Goal: Check status: Check status

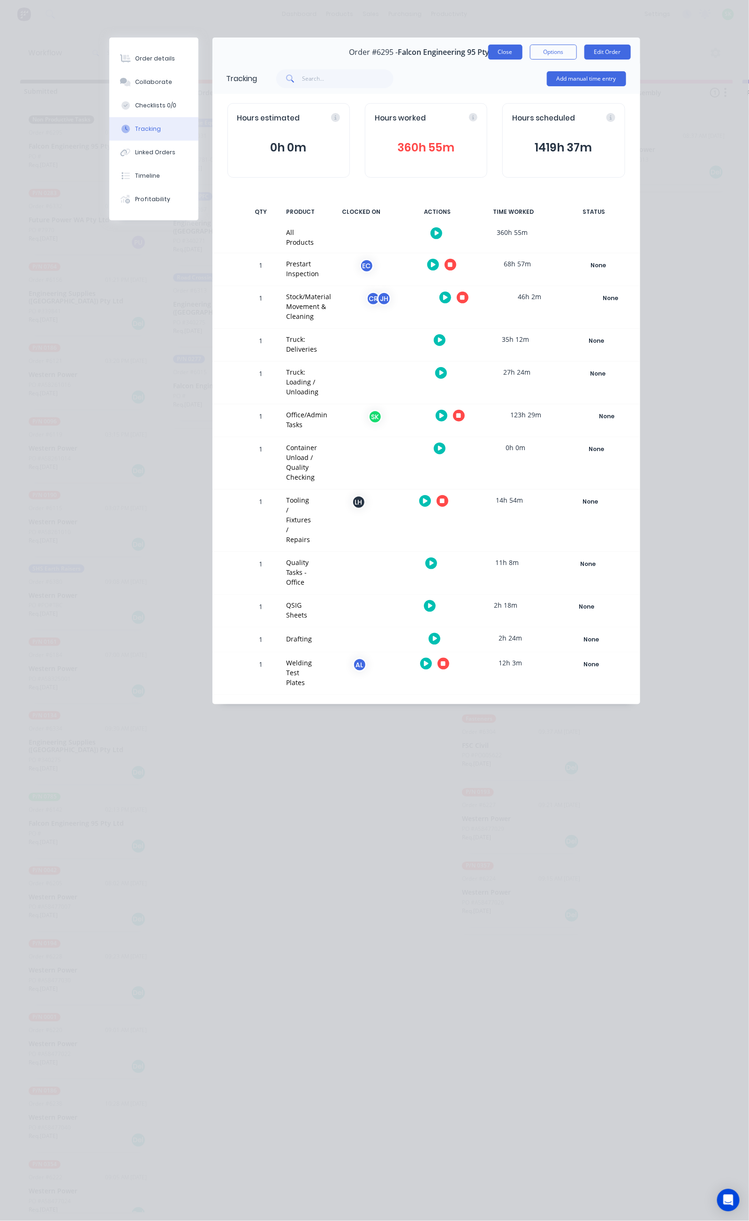
click at [522, 53] on button "Close" at bounding box center [505, 52] width 34 height 15
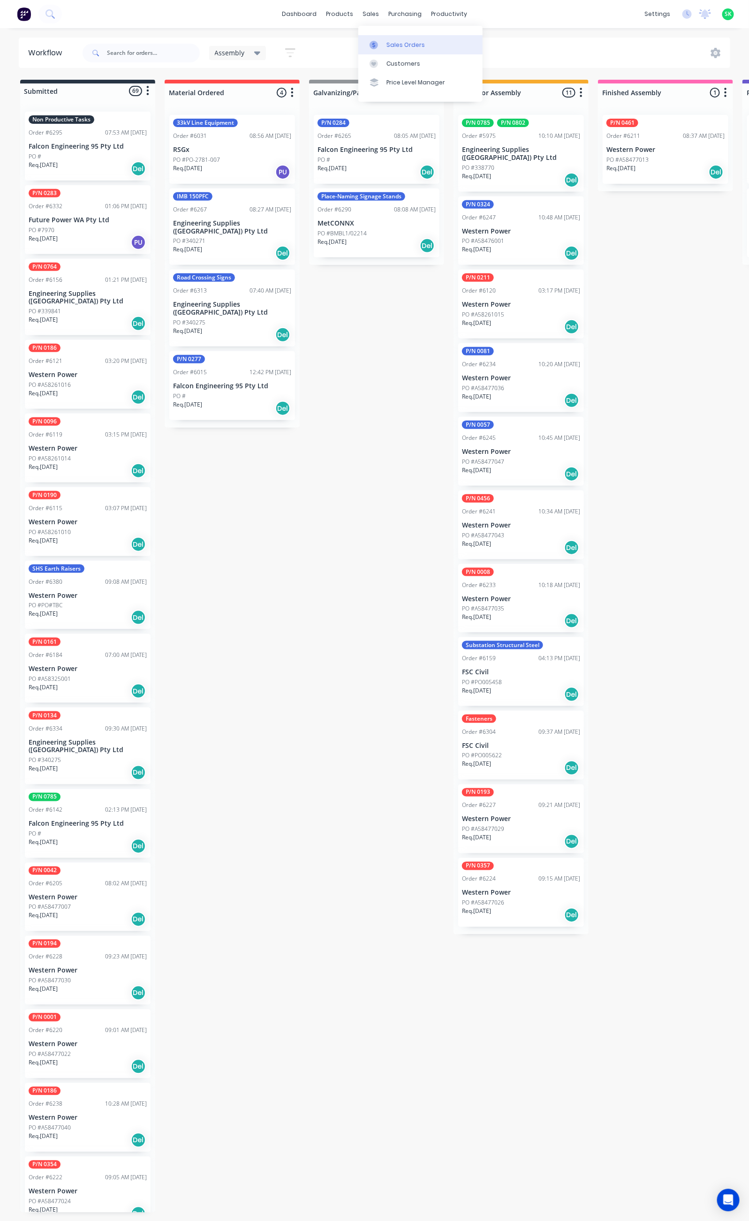
click at [387, 48] on div "Sales Orders" at bounding box center [405, 45] width 38 height 8
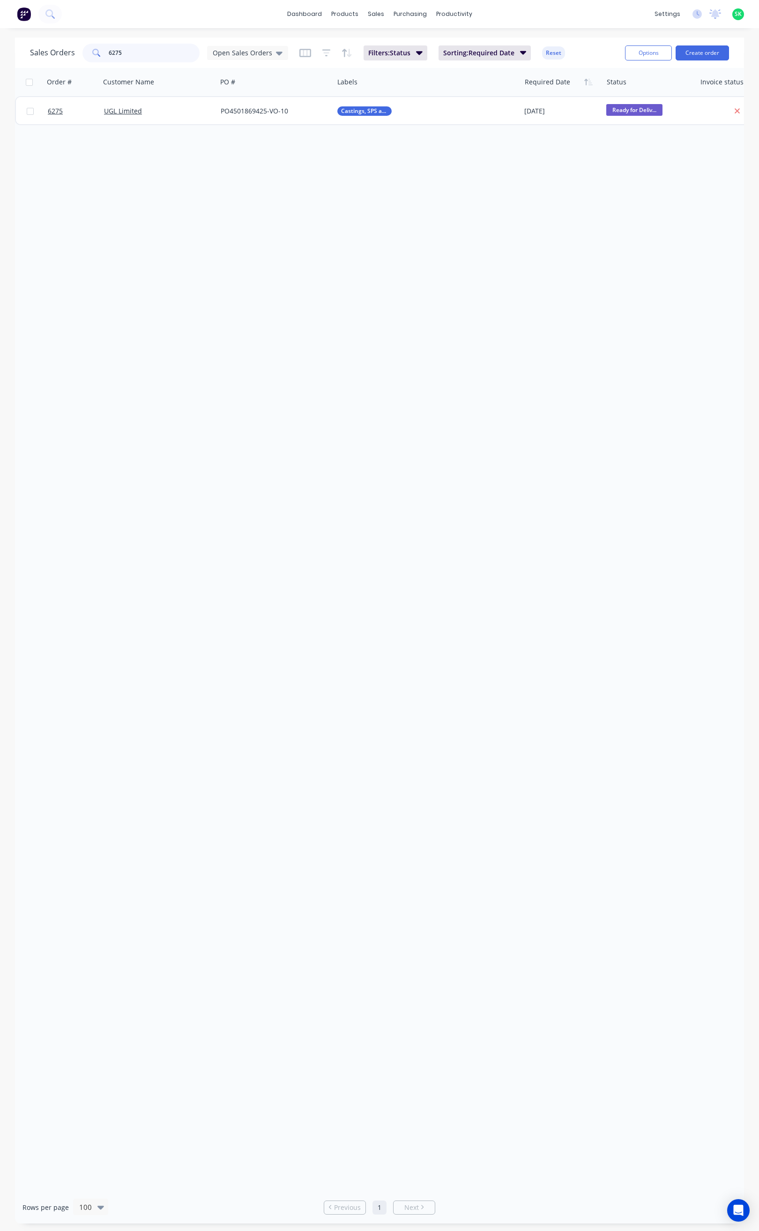
drag, startPoint x: 117, startPoint y: 54, endPoint x: 100, endPoint y: 55, distance: 16.9
click at [100, 55] on div "6275" at bounding box center [141, 53] width 117 height 19
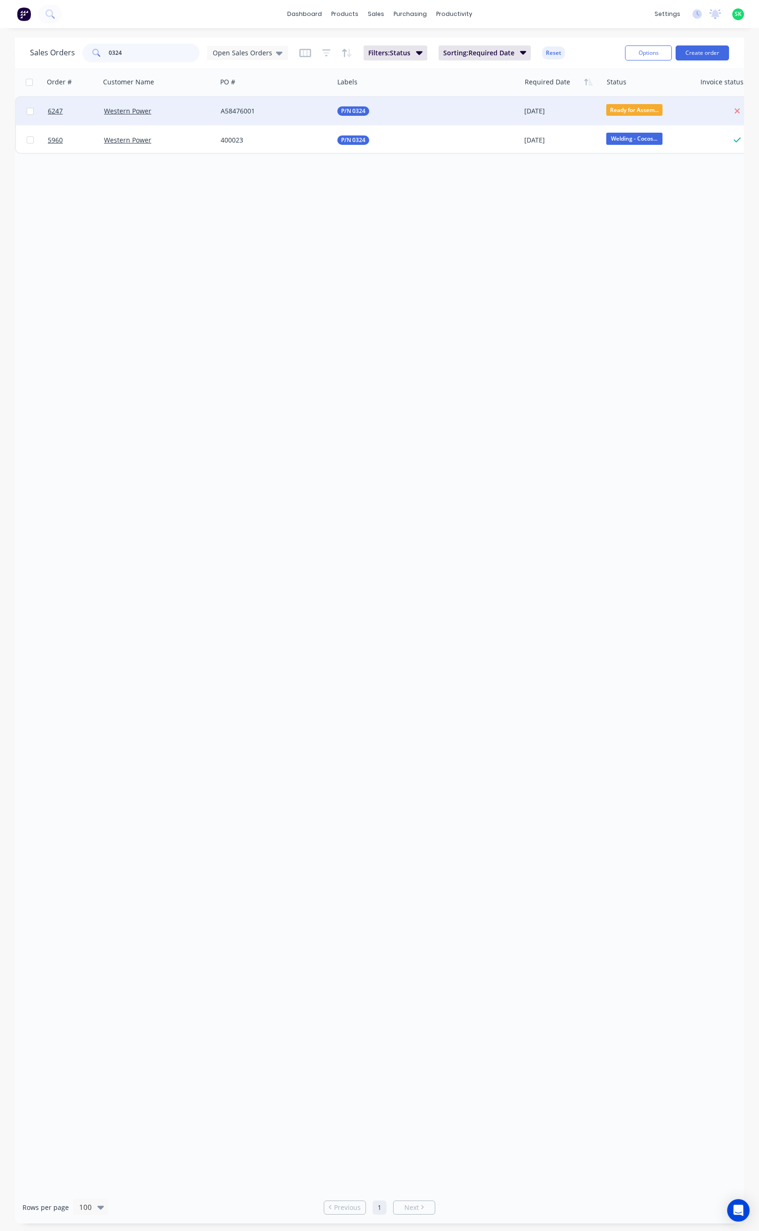
type input "0324"
drag, startPoint x: 215, startPoint y: 110, endPoint x: 262, endPoint y: 113, distance: 46.5
click at [262, 113] on div "6247 Western Power A58476001 P/N 0324 [DATE] Ready for Assem... $30,085.00" at bounding box center [432, 111] width 833 height 29
copy div "A58476001"
click at [55, 113] on span "6247" at bounding box center [55, 110] width 15 height 9
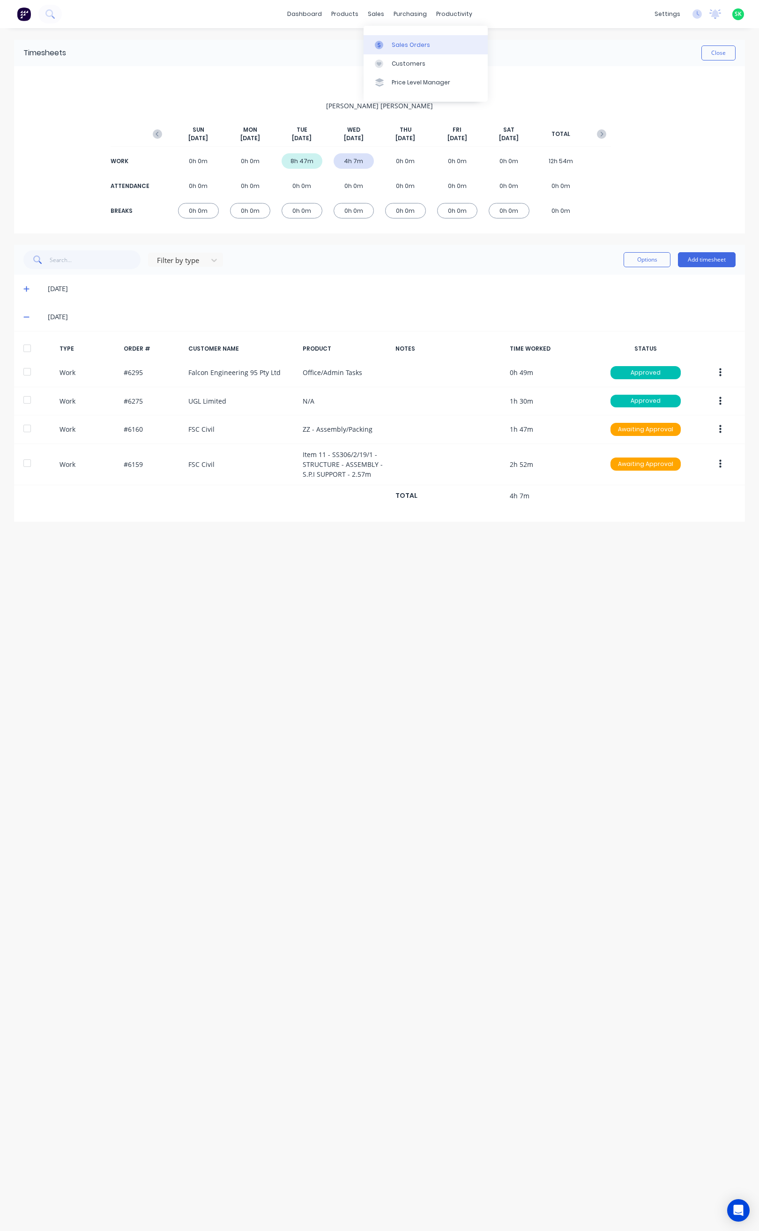
click at [401, 38] on link "Sales Orders" at bounding box center [426, 44] width 124 height 19
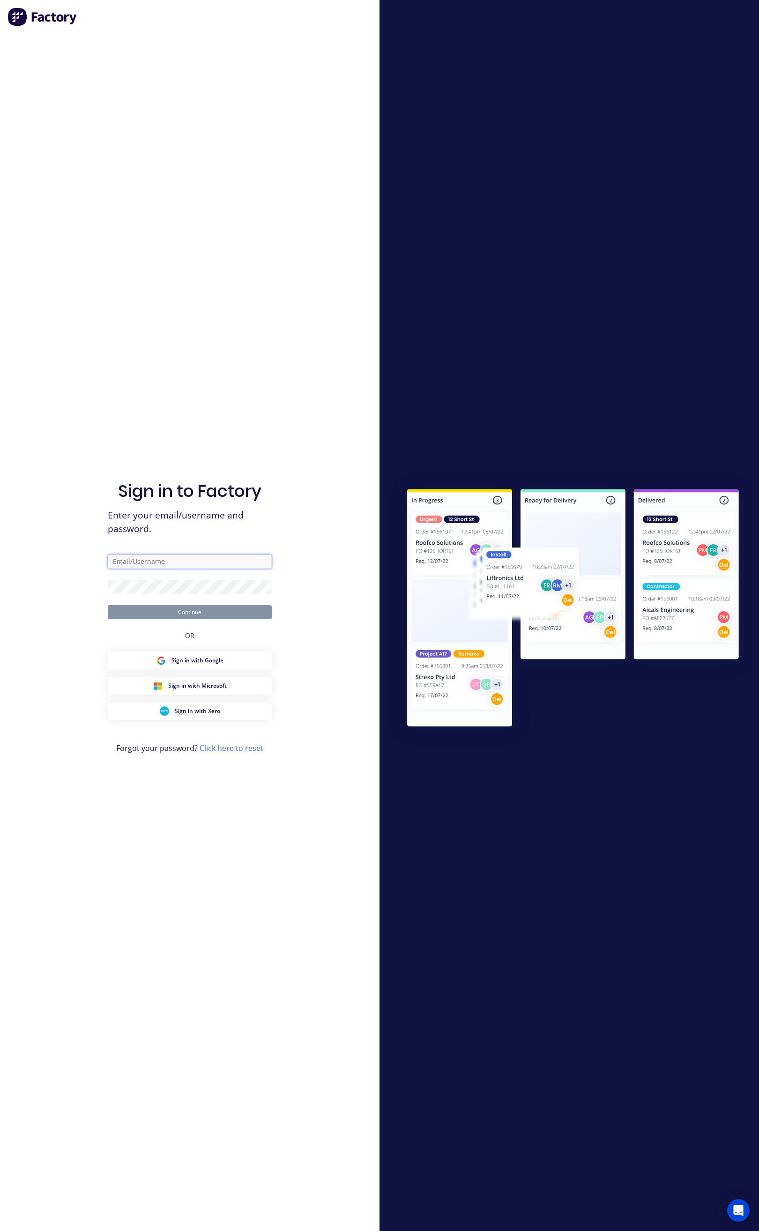
type input "stores@falconeng95.com.au"
click at [179, 609] on button "Continue" at bounding box center [190, 612] width 164 height 14
